Goal: Understand process/instructions

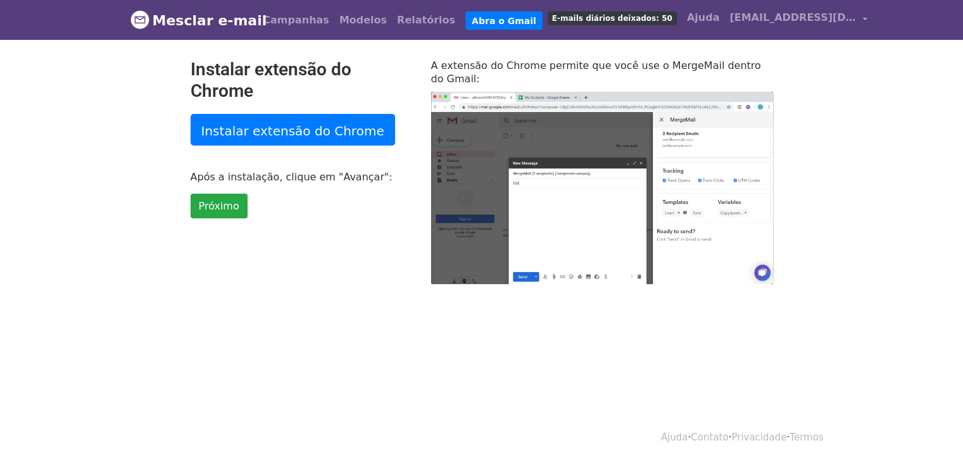
click at [898, 155] on body "Mesclar e-mail Campanhas Modelos Relatórios Abra o Gmail E-mails diários deixad…" at bounding box center [481, 167] width 963 height 335
click at [221, 208] on font "Próximo" at bounding box center [219, 206] width 41 height 12
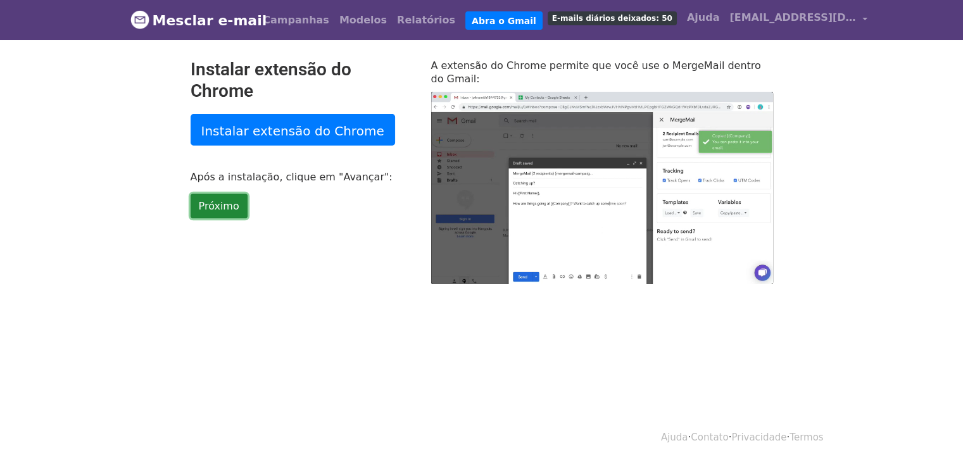
type input "16.69"
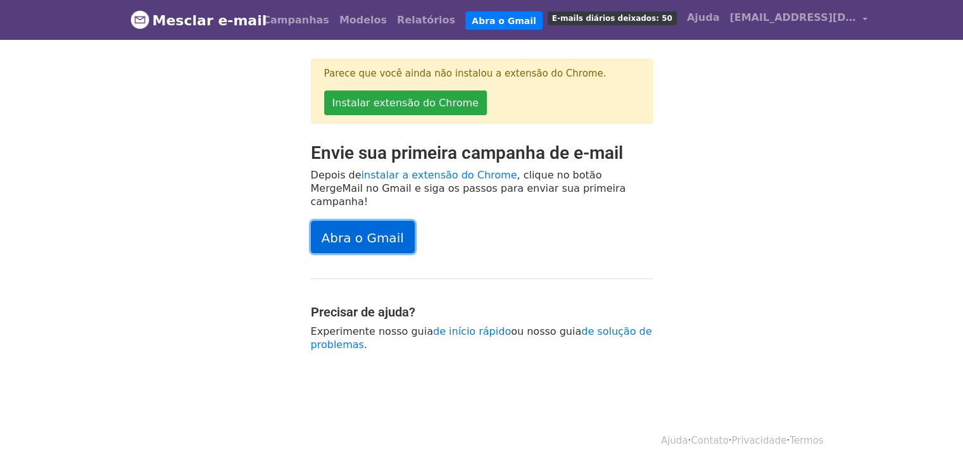
click at [352, 235] on link "Abra o Gmail" at bounding box center [363, 237] width 104 height 32
